Goal: Check status: Verify the current state of an ongoing process or item

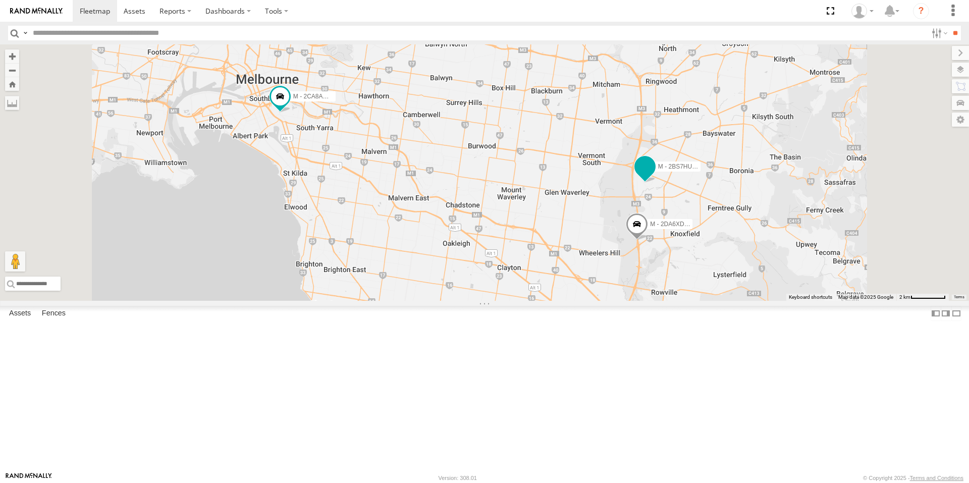
click at [654, 176] on span at bounding box center [645, 166] width 18 height 18
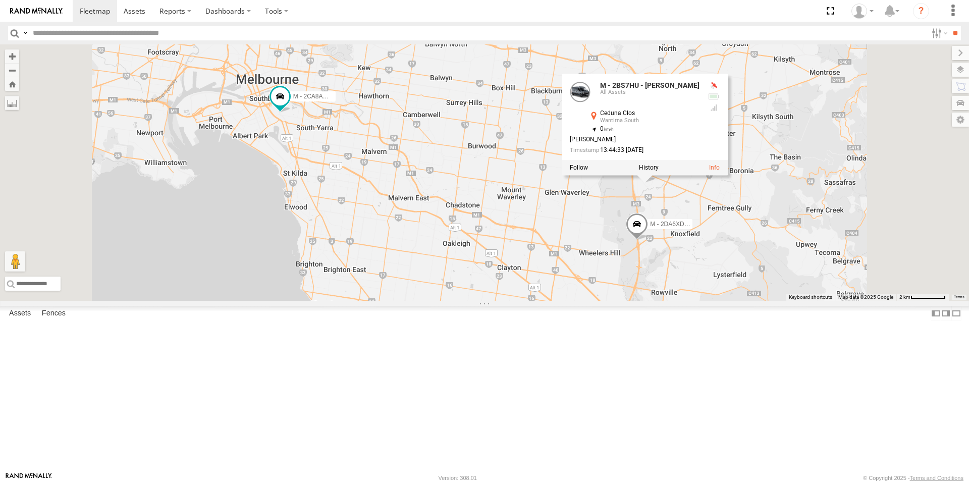
click at [597, 298] on div "M - 2DA6XD - [PERSON_NAME] M - 2BS7HU - [PERSON_NAME] M - 2CA8AO - Yehya Abou-E…" at bounding box center [484, 172] width 969 height 256
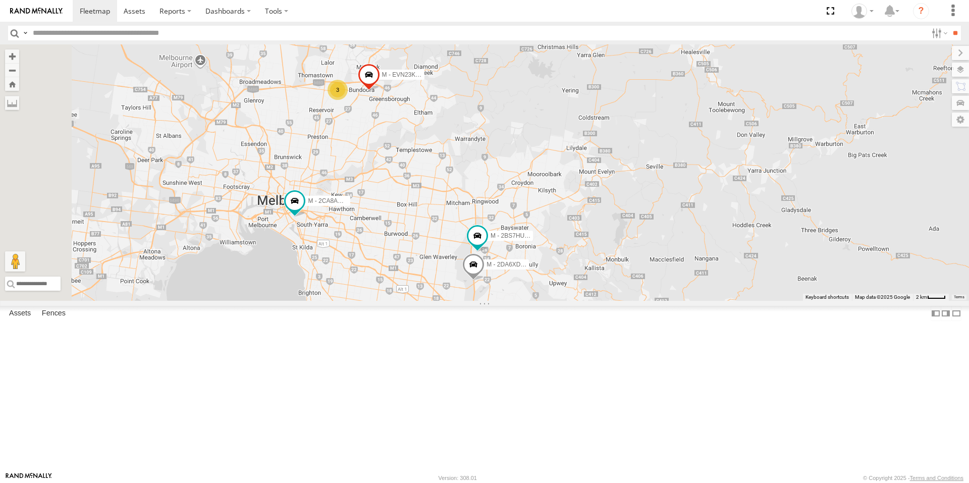
drag, startPoint x: 481, startPoint y: 193, endPoint x: 497, endPoint y: 268, distance: 76.4
click at [497, 268] on div "M - 2DA6XD - [PERSON_NAME] M - 2BS7HU - [PERSON_NAME] M - CZ65YA - [PERSON_NAME…" at bounding box center [484, 172] width 969 height 256
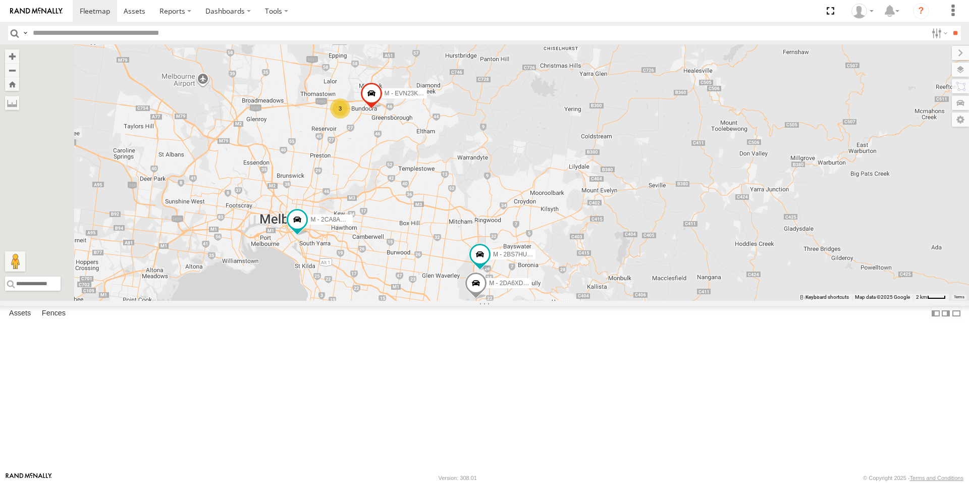
drag, startPoint x: 542, startPoint y: 321, endPoint x: 536, endPoint y: 194, distance: 127.8
click at [536, 194] on div "M - 2DA6XD - [PERSON_NAME] M - 2BS7HU - [PERSON_NAME] M - CZ65YA - [PERSON_NAME…" at bounding box center [484, 172] width 969 height 256
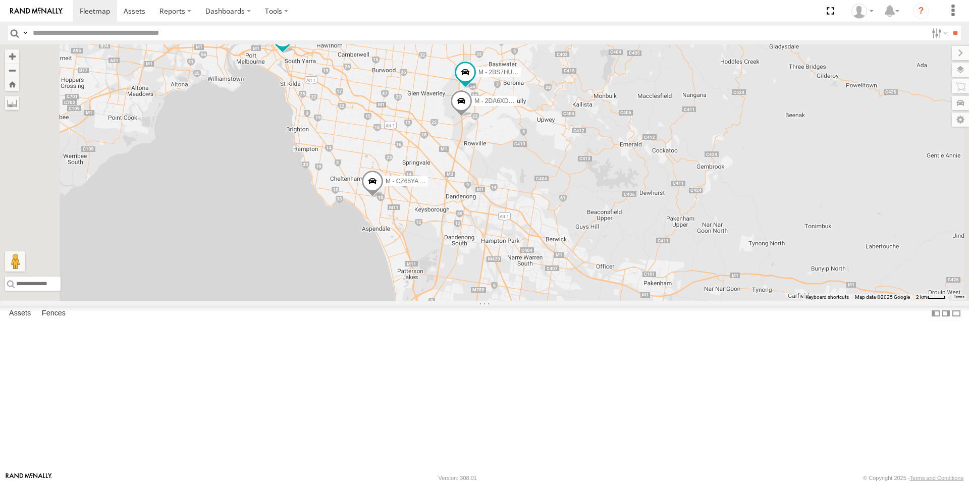
click at [384, 197] on span at bounding box center [372, 183] width 22 height 27
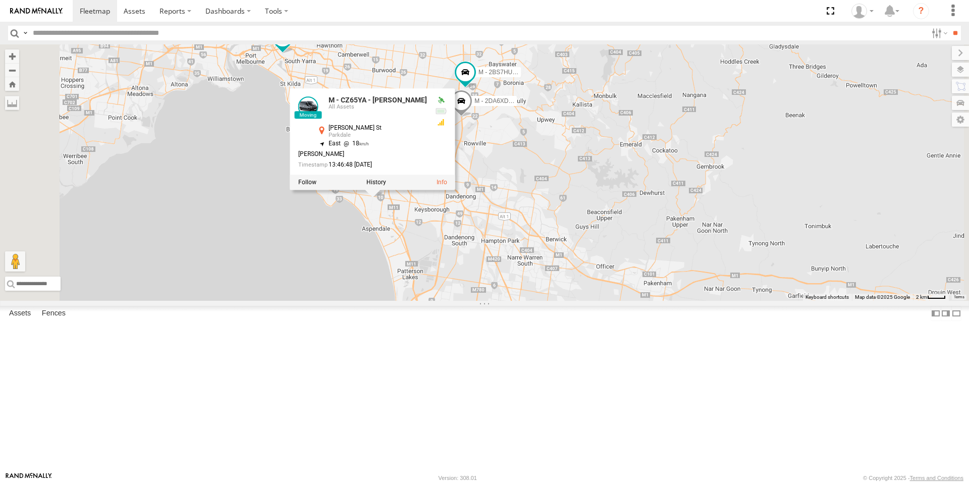
click at [463, 301] on div "M - 2DA6XD - [PERSON_NAME] M - 2BS7HU - [PERSON_NAME] M - CZ65YA - [PERSON_NAME…" at bounding box center [484, 172] width 969 height 256
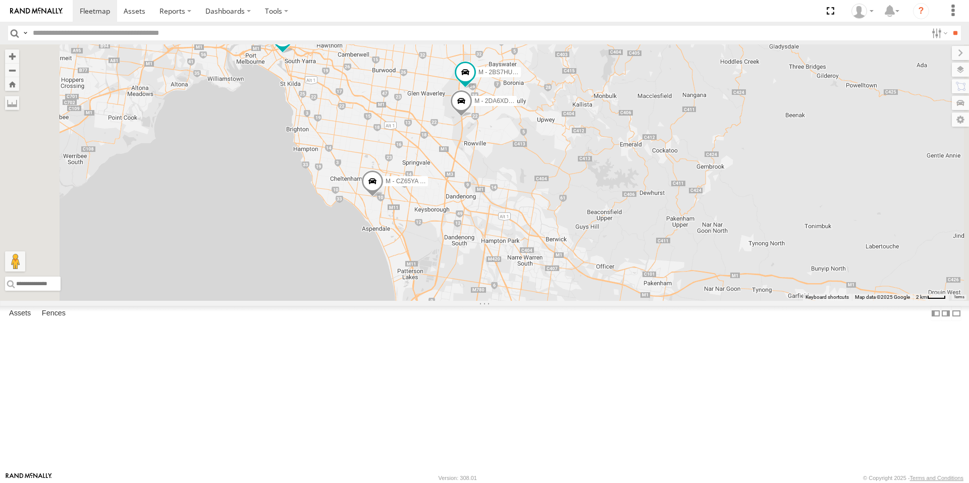
click at [472, 118] on span at bounding box center [461, 103] width 22 height 27
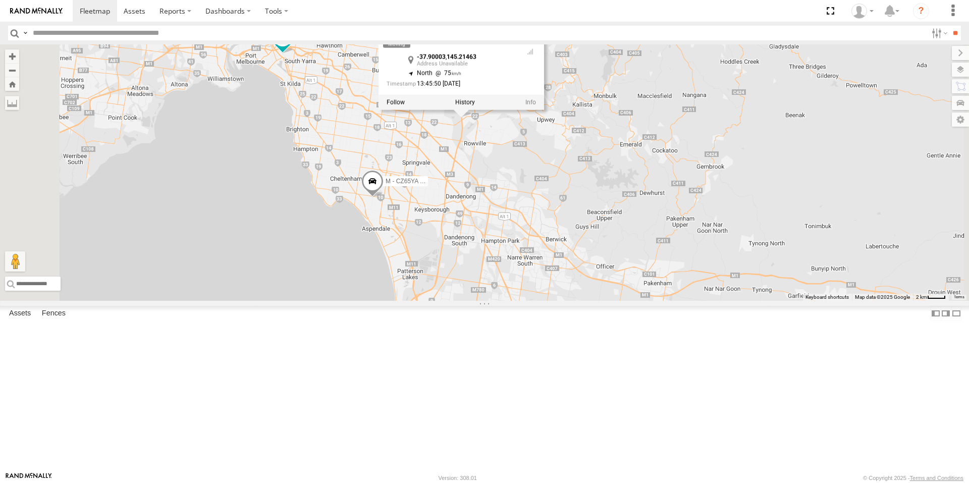
click at [534, 225] on div "M - 2DA6XD - [PERSON_NAME] M - 2BS7HU - [PERSON_NAME] M - CZ65YA - [PERSON_NAME…" at bounding box center [484, 172] width 969 height 256
